Goal: Information Seeking & Learning: Learn about a topic

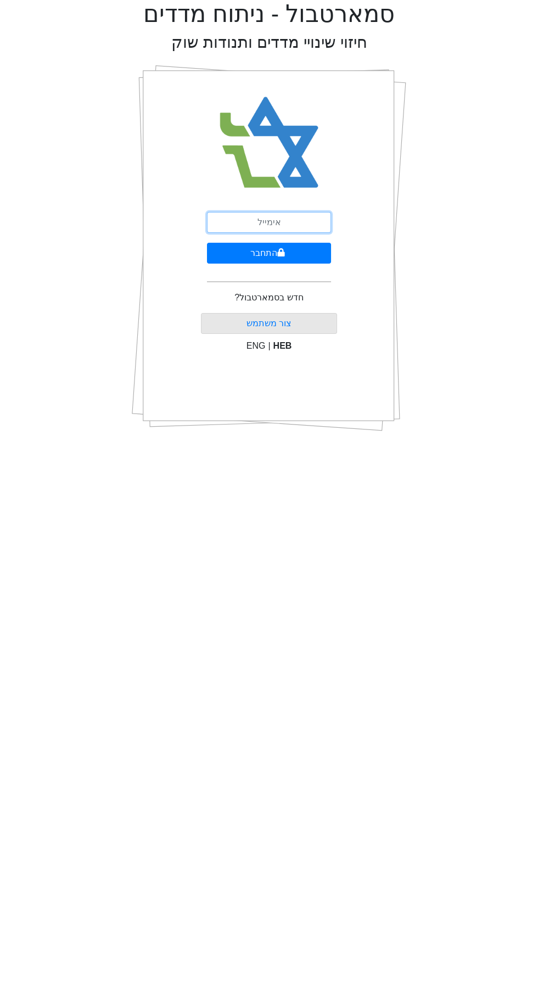
click at [232, 212] on input "email" at bounding box center [269, 222] width 124 height 21
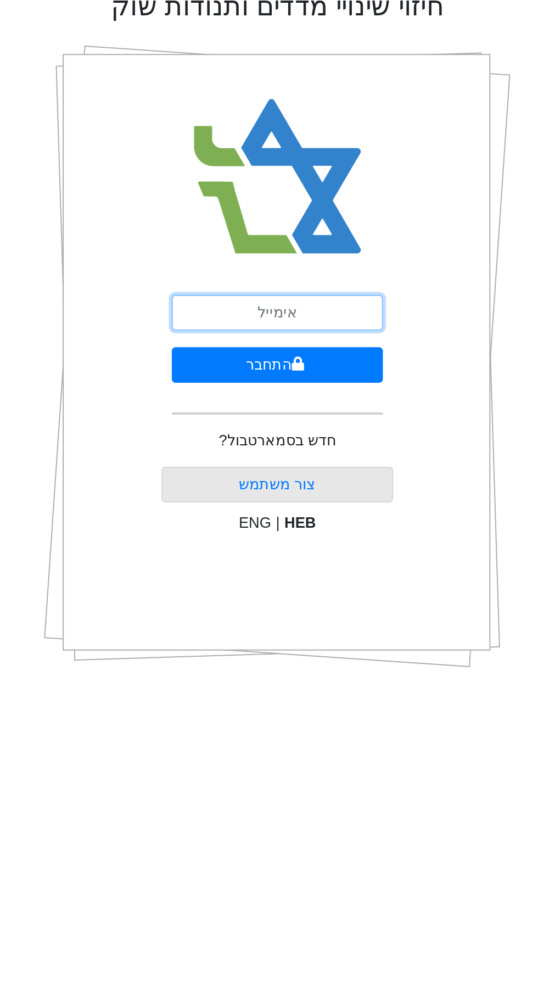
click at [244, 220] on input "email" at bounding box center [269, 222] width 124 height 21
click at [226, 220] on input "email" at bounding box center [269, 222] width 124 height 21
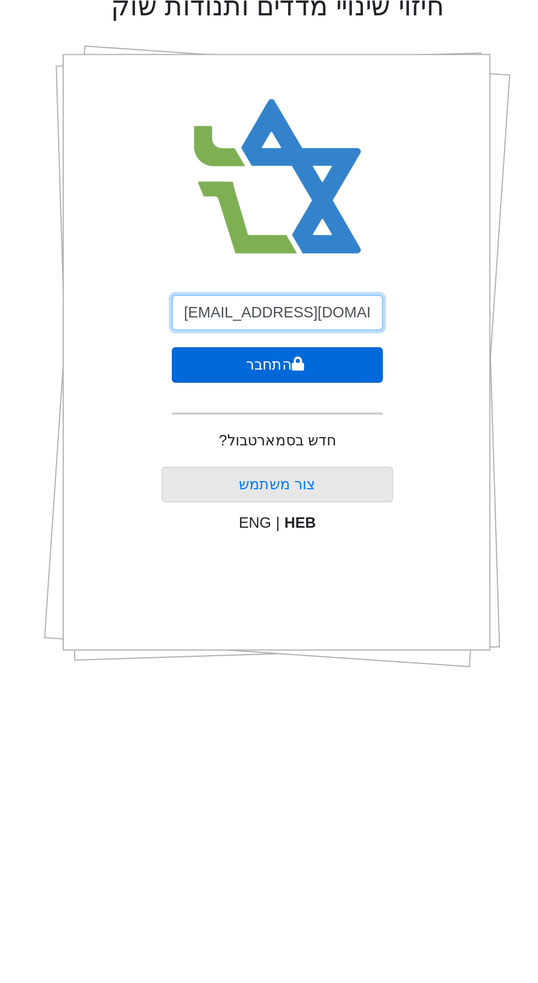
type input "[EMAIL_ADDRESS][DOMAIN_NAME]"
click at [235, 245] on button "התחבר" at bounding box center [269, 253] width 124 height 21
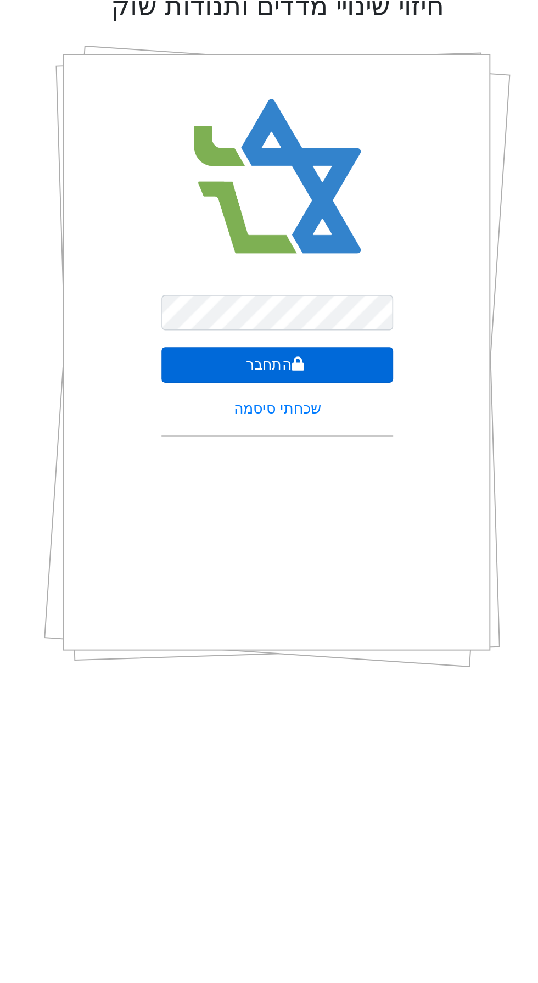
click at [248, 259] on button "התחבר" at bounding box center [269, 253] width 136 height 21
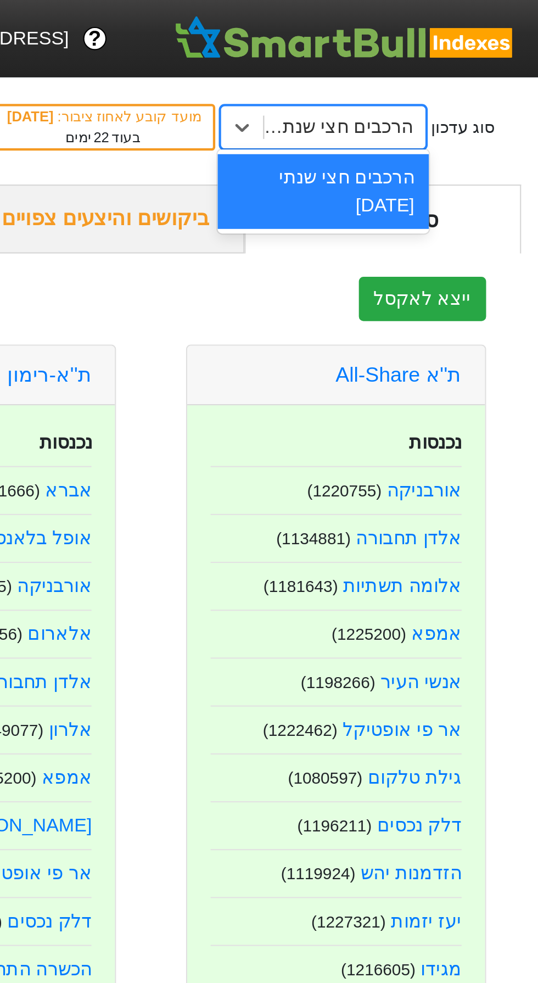
click at [387, 83] on div "הרכבים חצי שנתי [DATE]" at bounding box center [436, 89] width 99 height 35
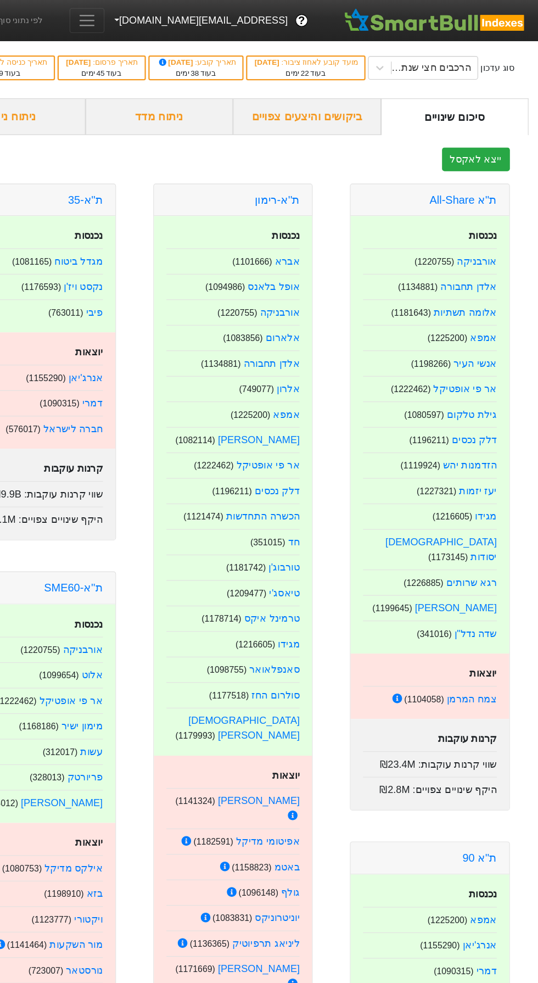
scroll to position [1, 0]
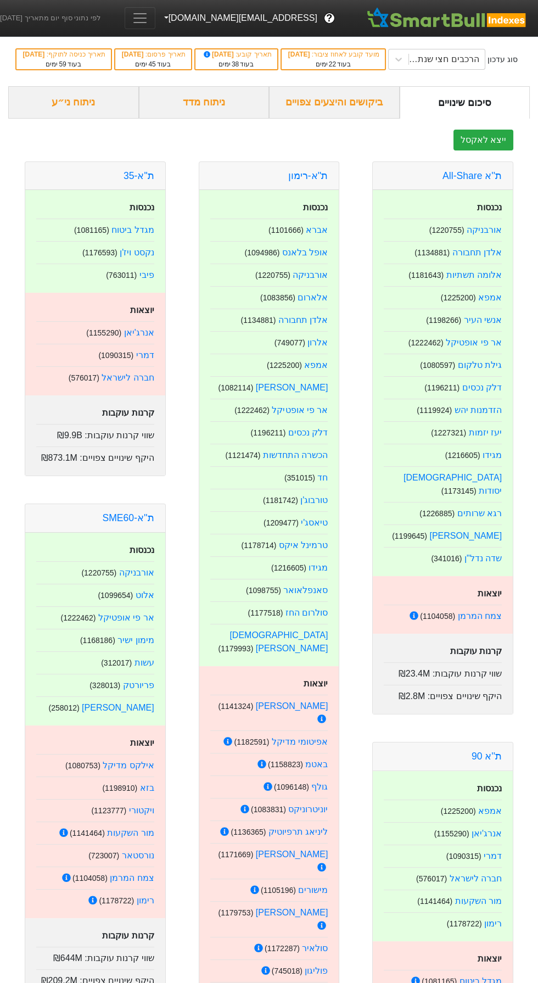
click at [301, 119] on div "ביקושים והיצעים צפויים" at bounding box center [334, 102] width 131 height 32
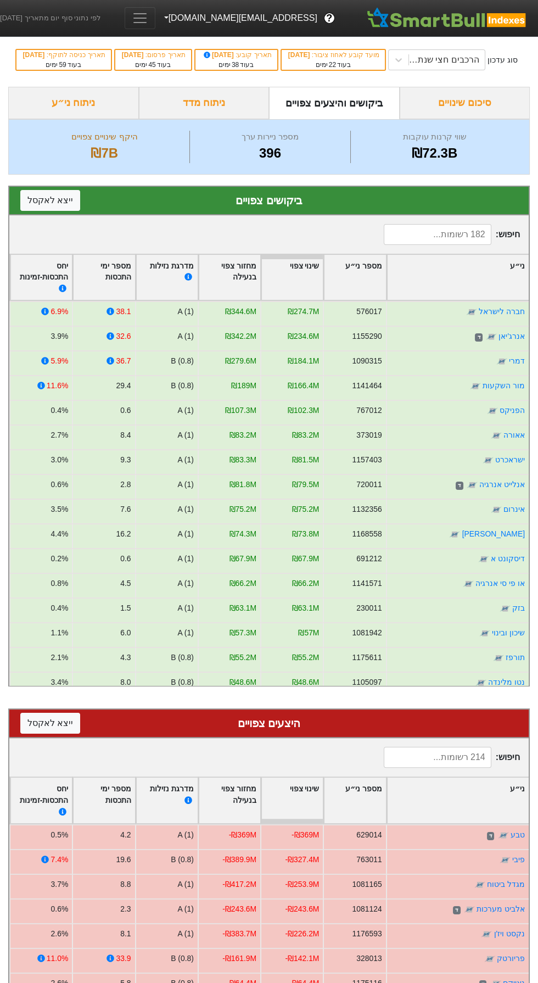
click at [241, 114] on div "ניתוח מדד" at bounding box center [204, 103] width 131 height 32
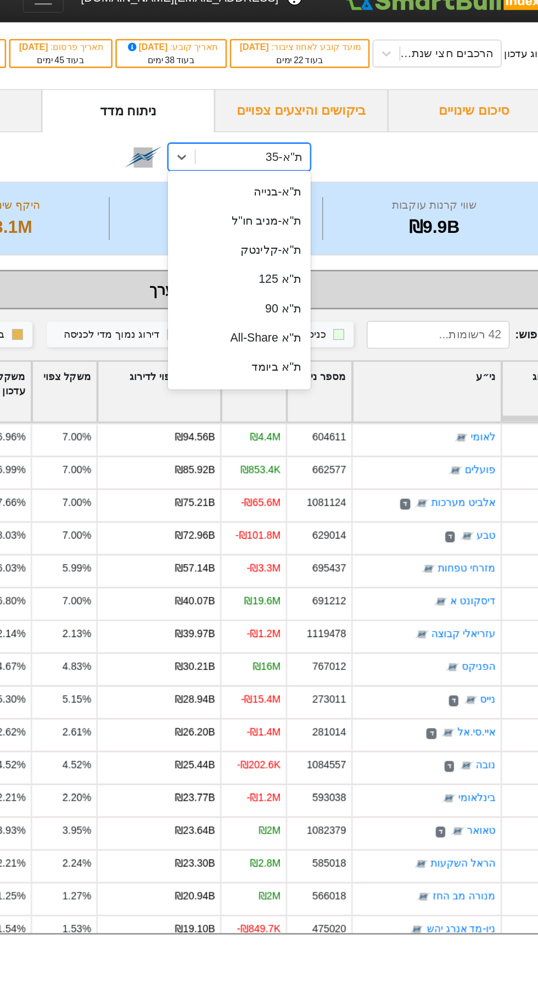
scroll to position [115, 0]
click at [322, 257] on div "ת''א 90" at bounding box center [288, 249] width 108 height 22
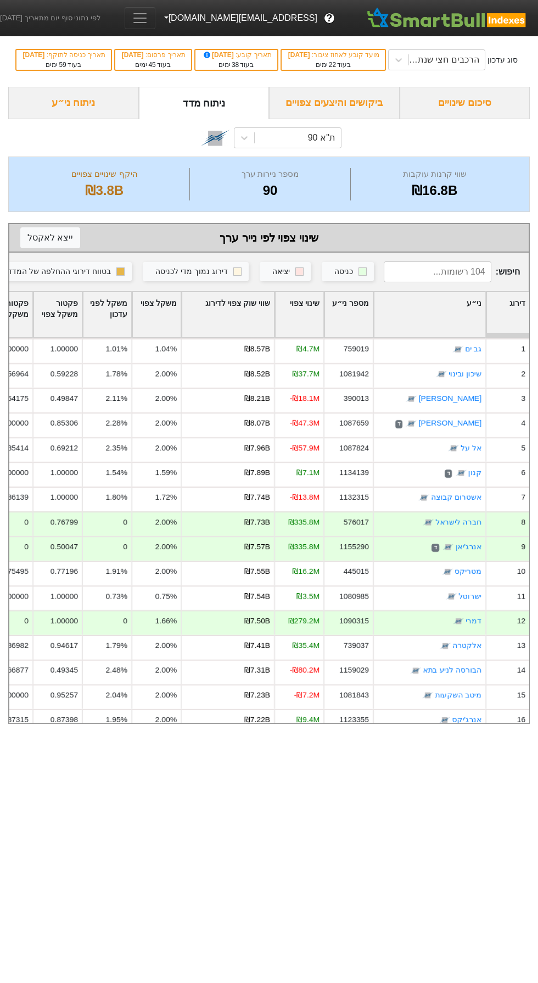
click at [251, 322] on div "שווי שוק צפוי לדירוג" at bounding box center [228, 315] width 92 height 46
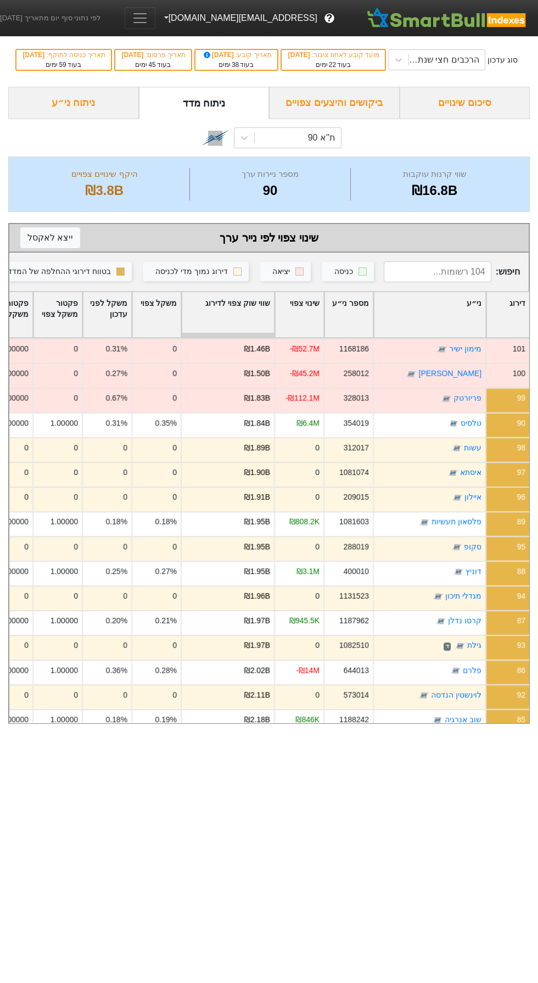
click at [225, 334] on div "שווי שוק צפוי לדירוג" at bounding box center [228, 315] width 92 height 46
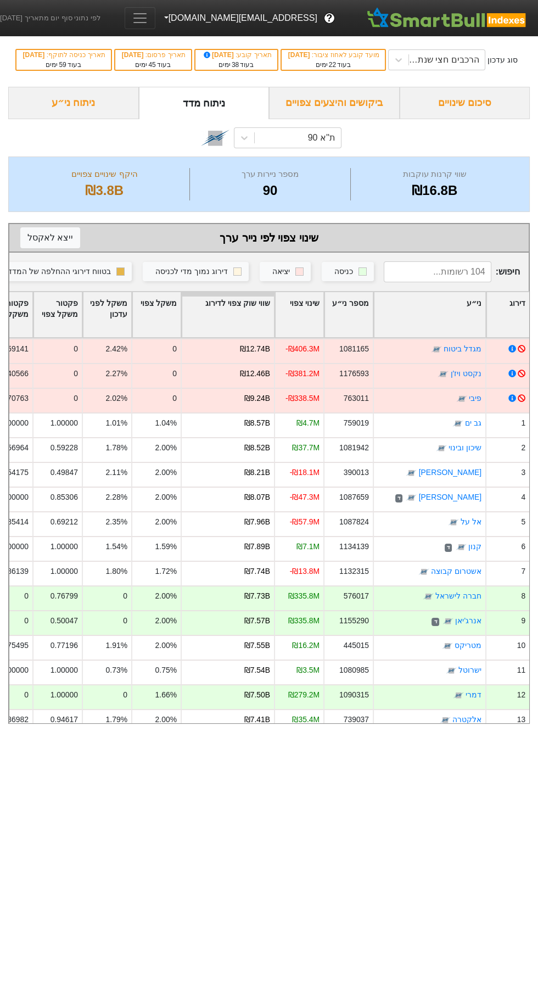
click at [217, 338] on div "שווי שוק צפוי לדירוג" at bounding box center [228, 315] width 92 height 46
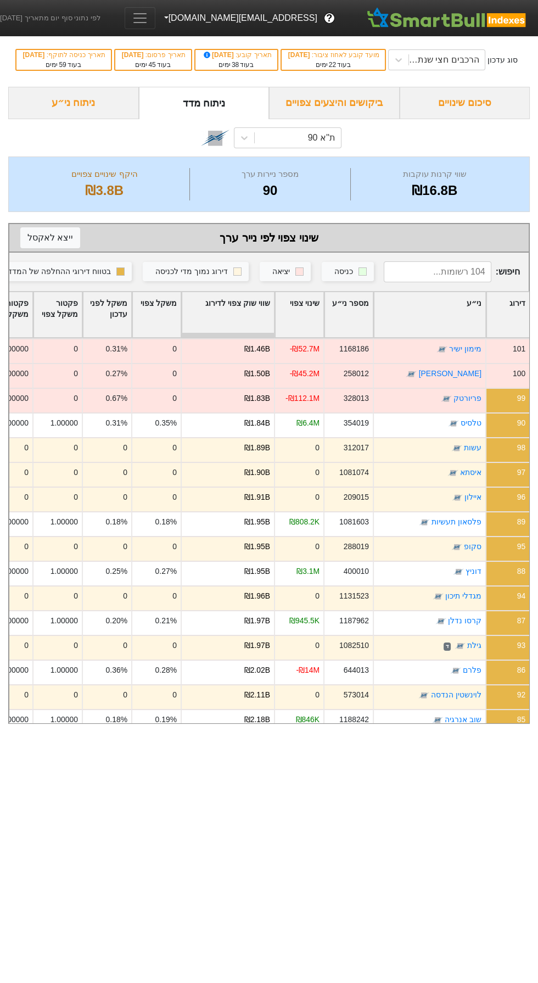
click at [230, 334] on div "שווי שוק צפוי לדירוג" at bounding box center [228, 315] width 92 height 46
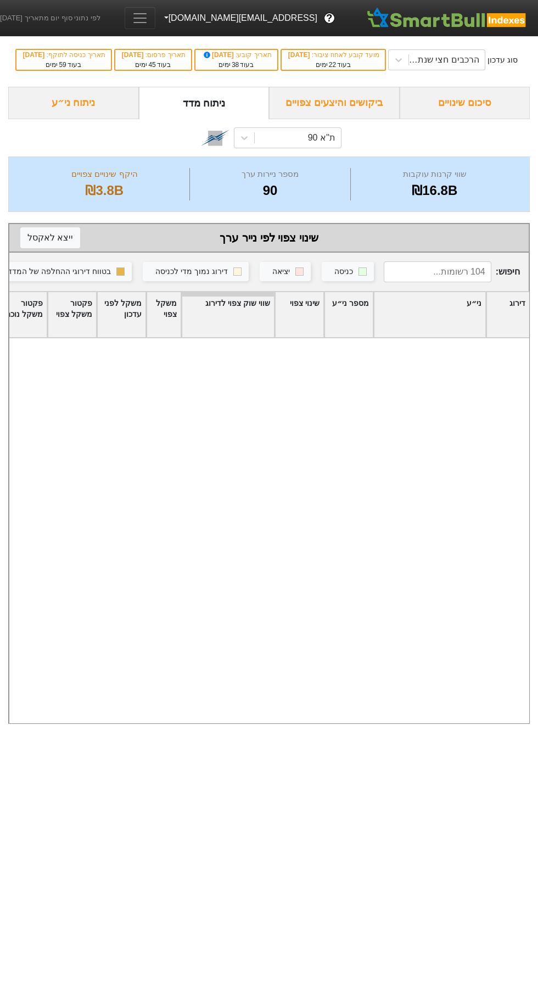
scroll to position [2185, 0]
